Goal: Information Seeking & Learning: Learn about a topic

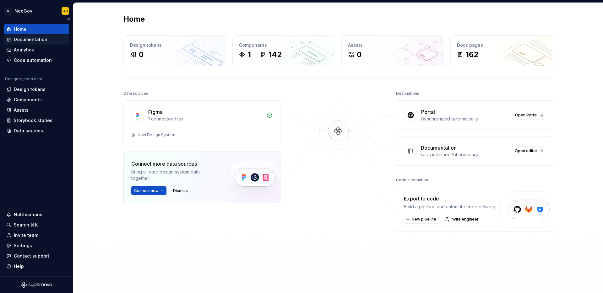
click at [38, 42] on div "Documentation" at bounding box center [31, 39] width 34 height 6
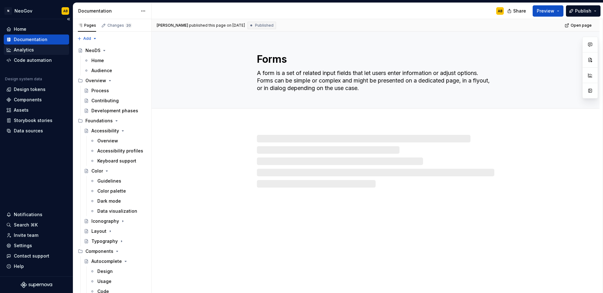
type textarea "*"
click at [40, 47] on div "Analytics" at bounding box center [36, 50] width 60 height 6
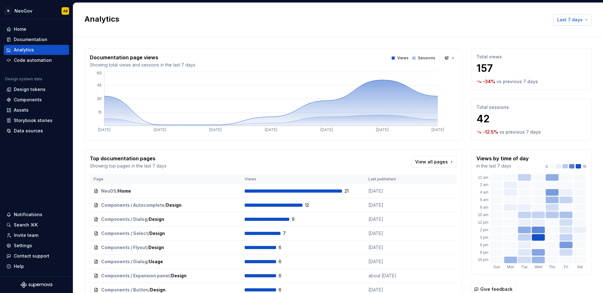
click at [568, 22] on span "Last 7 days" at bounding box center [569, 20] width 25 height 6
click at [563, 40] on div "Last 30 days" at bounding box center [555, 43] width 53 height 6
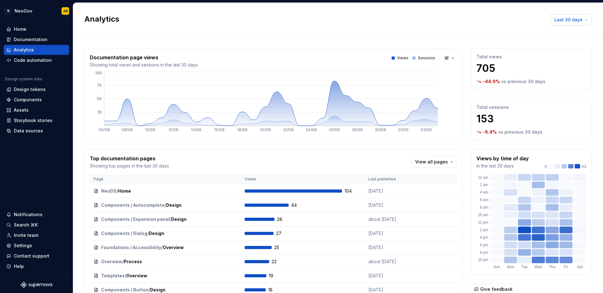
click at [569, 22] on span "Last 30 days" at bounding box center [568, 20] width 28 height 6
click at [555, 54] on div "Last 90 days" at bounding box center [543, 53] width 28 height 6
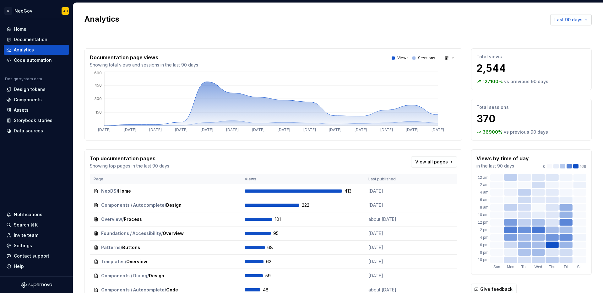
click at [581, 20] on button "Last 90 days" at bounding box center [570, 19] width 41 height 11
click at [548, 68] on span "Last year" at bounding box center [552, 73] width 66 height 10
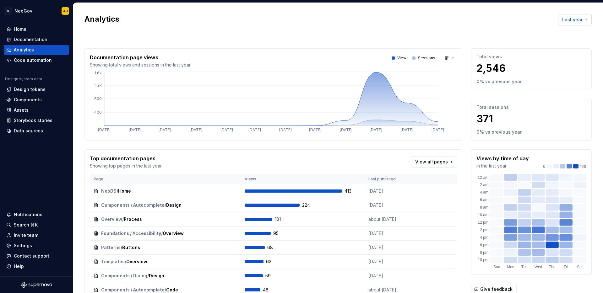
click at [570, 20] on span "Last year" at bounding box center [572, 20] width 20 height 6
click at [556, 62] on div "Last 6 months" at bounding box center [544, 63] width 31 height 6
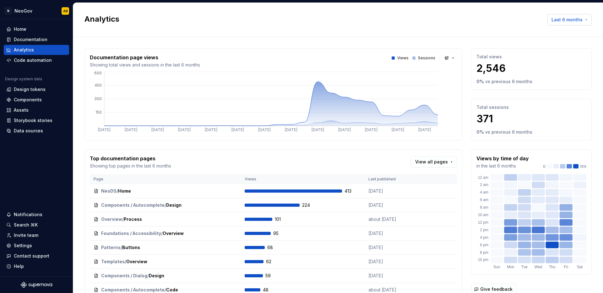
click at [571, 23] on button "Last 6 months" at bounding box center [569, 19] width 44 height 11
click at [565, 31] on div "Last 7 days" at bounding box center [555, 33] width 53 height 6
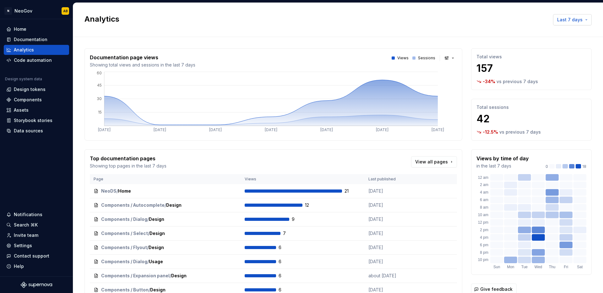
click at [554, 23] on button "Last 7 days" at bounding box center [572, 19] width 39 height 11
click at [555, 40] on div "Last 30 days" at bounding box center [543, 43] width 28 height 6
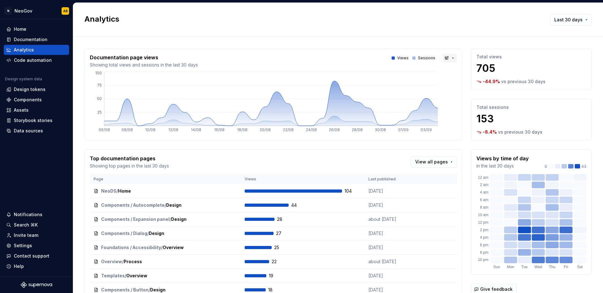
click at [443, 59] on button "button" at bounding box center [449, 58] width 14 height 9
click at [449, 78] on div "Bar chart" at bounding box center [459, 80] width 20 height 6
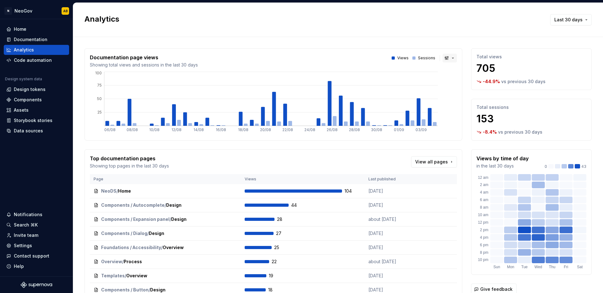
click at [444, 60] on button "button" at bounding box center [449, 58] width 14 height 9
click at [446, 89] on div "Suggestions" at bounding box center [444, 90] width 5 height 5
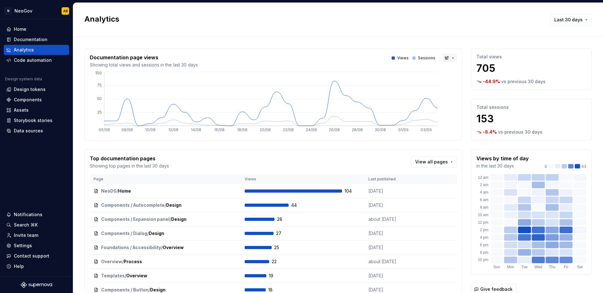
click at [443, 60] on button "button" at bounding box center [449, 58] width 14 height 9
click at [443, 62] on html "N NeoGov AB Home Documentation Analytics Code automation Design system data Des…" at bounding box center [301, 146] width 603 height 293
click at [445, 60] on button "button" at bounding box center [449, 58] width 14 height 9
click at [443, 67] on span "Area chart" at bounding box center [465, 70] width 53 height 10
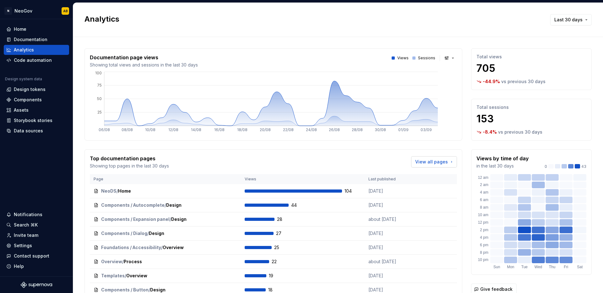
click at [433, 164] on span "View all pages" at bounding box center [431, 162] width 33 height 6
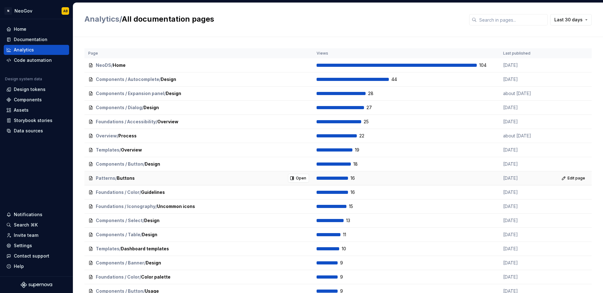
scroll to position [406, 0]
